Goal: Download file/media

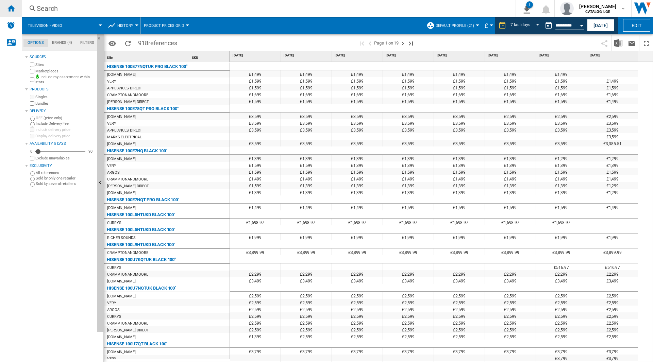
click at [15, 3] on div "Home" at bounding box center [11, 8] width 22 height 17
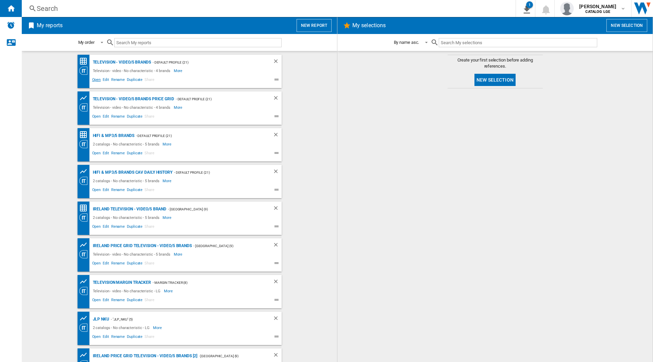
click at [99, 81] on span "Open" at bounding box center [96, 81] width 11 height 8
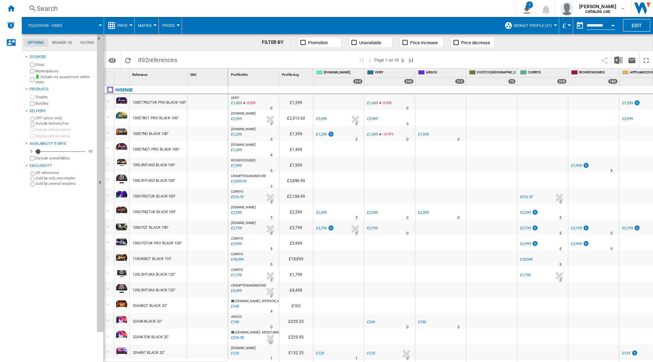
click at [537, 57] on span at bounding box center [509, 60] width 178 height 16
click at [622, 61] on img "Download in Excel" at bounding box center [618, 60] width 8 height 8
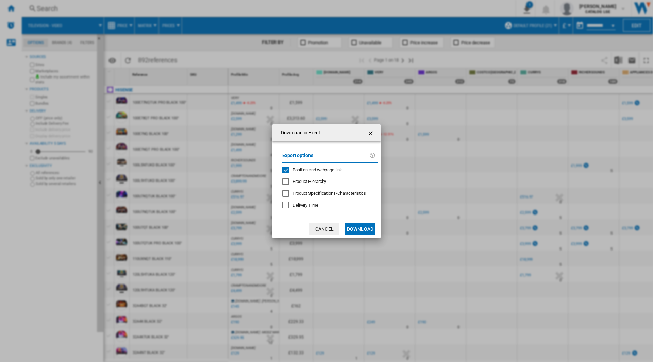
click at [311, 172] on span "Position and webpage link" at bounding box center [317, 169] width 50 height 5
click at [364, 229] on button "Download" at bounding box center [360, 229] width 31 height 12
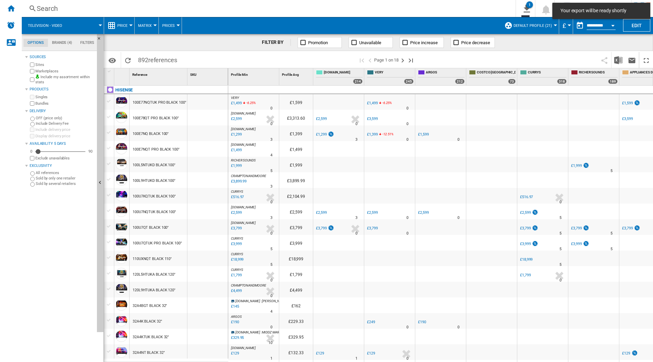
click at [16, 12] on div "Home" at bounding box center [11, 8] width 22 height 17
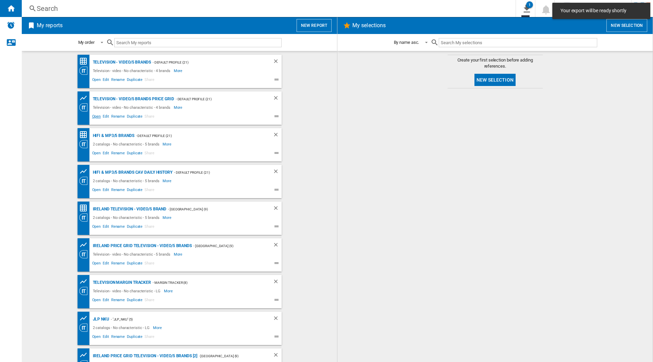
click at [96, 116] on span "Open" at bounding box center [96, 117] width 11 height 8
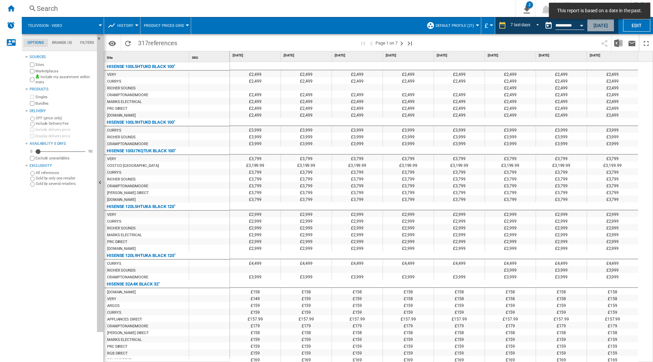
click at [596, 22] on button "[DATE]" at bounding box center [600, 25] width 27 height 13
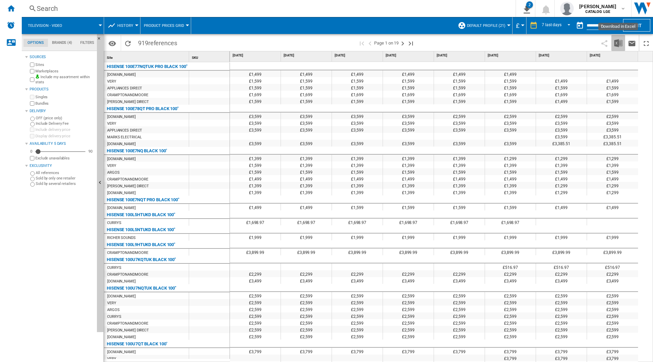
click at [614, 43] on img "Download in Excel" at bounding box center [618, 43] width 8 height 8
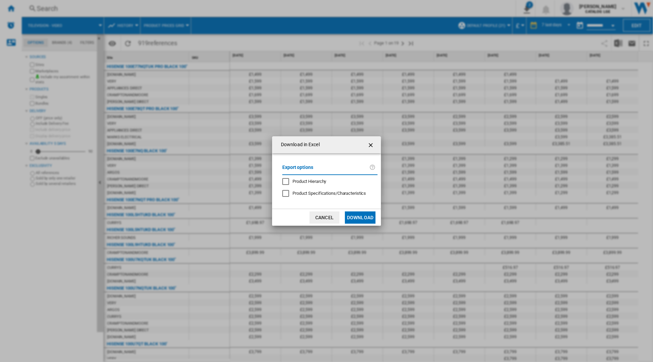
click at [361, 211] on md-dialog-actions "Cancel Download" at bounding box center [326, 217] width 109 height 17
click at [361, 213] on button "Download" at bounding box center [360, 218] width 31 height 12
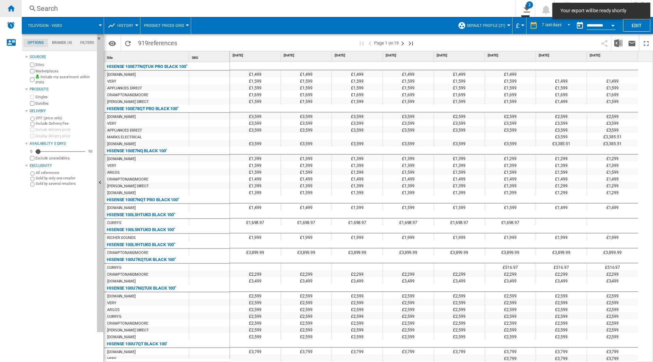
click at [12, 7] on ng-md-icon "Home" at bounding box center [11, 8] width 8 height 8
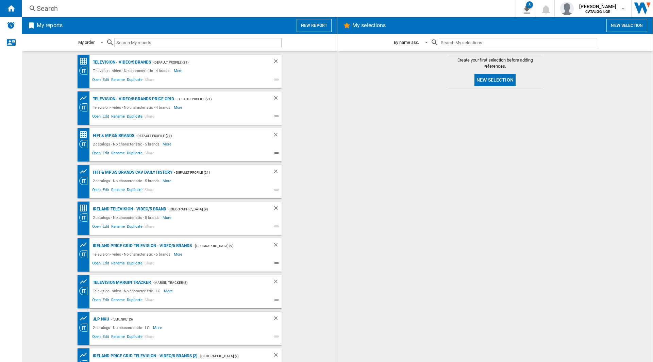
click at [91, 155] on span "Open" at bounding box center [96, 154] width 11 height 8
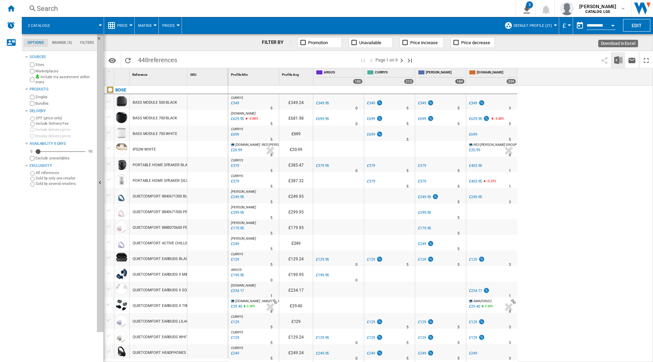
click at [615, 63] on img "Download in Excel" at bounding box center [618, 60] width 8 height 8
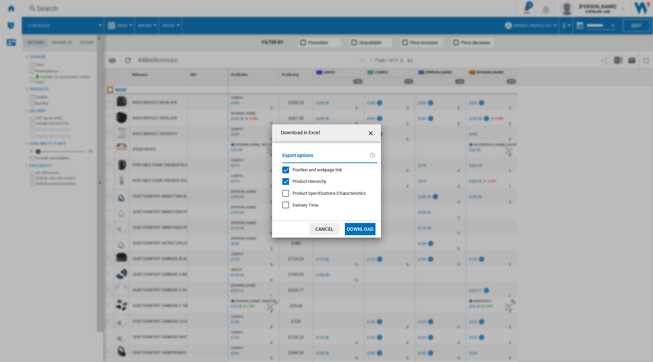
click at [345, 173] on div "Export options Position and webpage link Product Hierarchy Product Specificatio…" at bounding box center [330, 181] width 102 height 66
click at [342, 171] on span "Position and webpage link" at bounding box center [317, 169] width 50 height 5
click at [321, 183] on span "Product Hierarchy" at bounding box center [309, 181] width 34 height 5
click at [368, 229] on button "Download" at bounding box center [360, 229] width 31 height 12
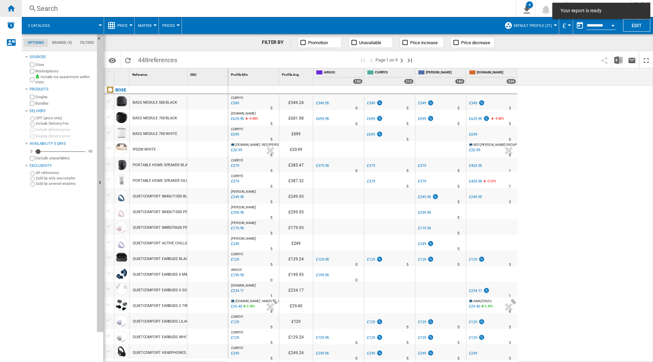
click at [15, 15] on div "Home" at bounding box center [11, 8] width 22 height 17
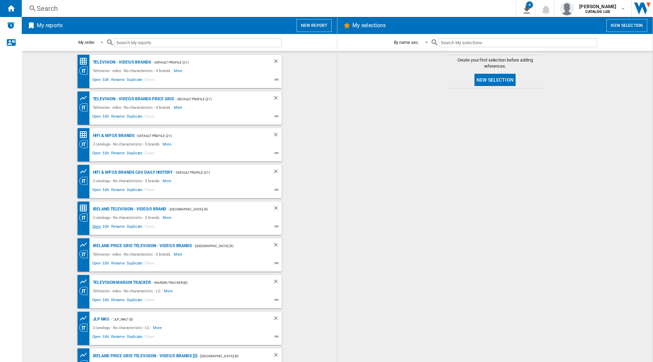
click at [94, 231] on span "Open" at bounding box center [96, 227] width 11 height 8
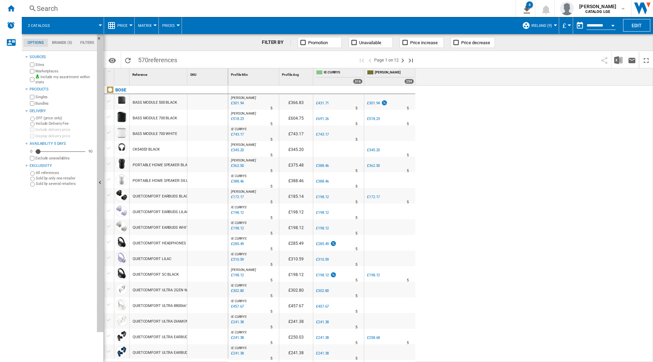
click at [544, 154] on div "[PERSON_NAME] : [PERSON_NAME] -1.0 % £301.94 % N/A 5 [PERSON_NAME] : [PERSON_NA…" at bounding box center [440, 224] width 425 height 277
click at [564, 29] on button "£" at bounding box center [566, 25] width 7 height 17
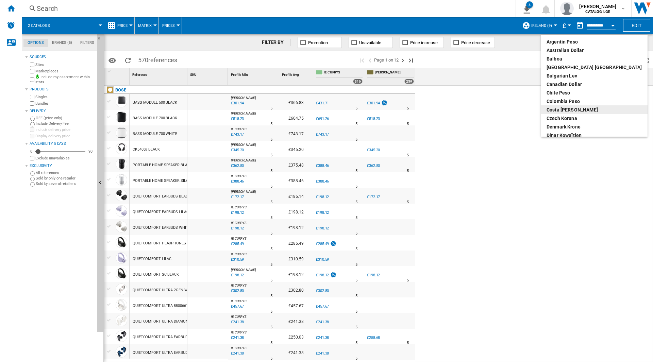
scroll to position [68, 0]
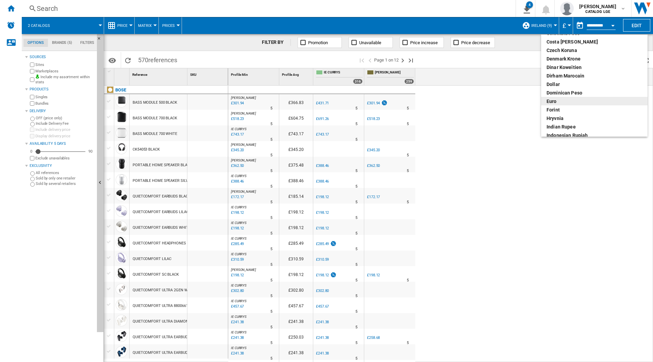
click at [559, 101] on div "euro" at bounding box center [595, 101] width 96 height 7
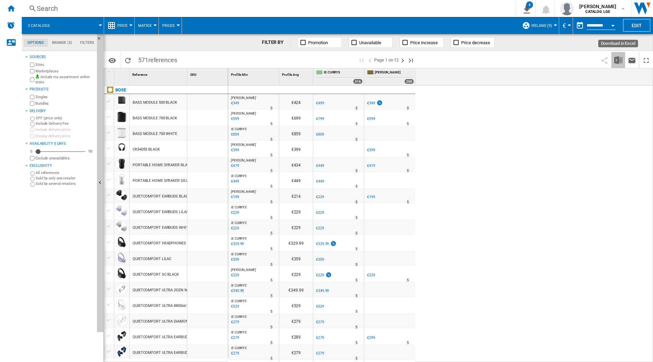
click at [619, 63] on img "Download in Excel" at bounding box center [618, 60] width 8 height 8
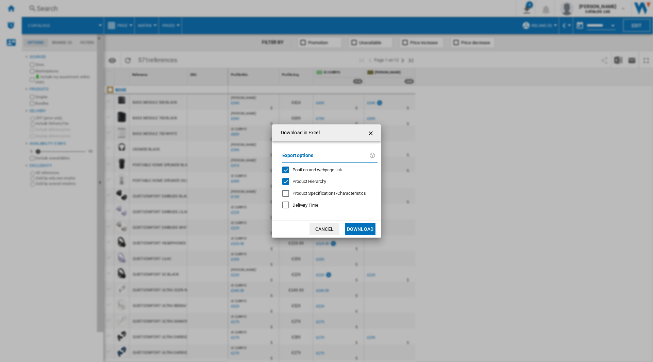
click at [316, 165] on div "Export options Position and webpage link Product Hierarchy Product Specificatio…" at bounding box center [330, 181] width 102 height 66
click at [308, 169] on span "Position and webpage link" at bounding box center [317, 169] width 50 height 5
click at [289, 184] on div "Product Hierarchy" at bounding box center [285, 181] width 7 height 7
click at [356, 228] on button "Download" at bounding box center [360, 229] width 31 height 12
